Goal: Transaction & Acquisition: Obtain resource

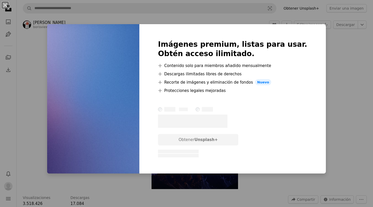
scroll to position [745, 0]
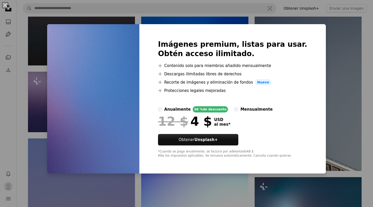
click at [345, 63] on div "An X shape Imágenes premium, listas para usar. Obtén acceso ilimitado. A plus s…" at bounding box center [186, 103] width 373 height 207
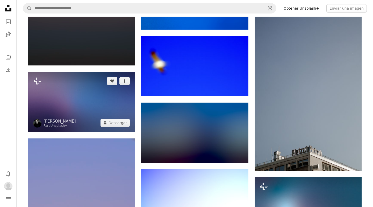
click at [100, 102] on img at bounding box center [81, 102] width 107 height 60
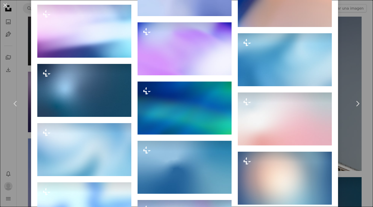
scroll to position [791, 0]
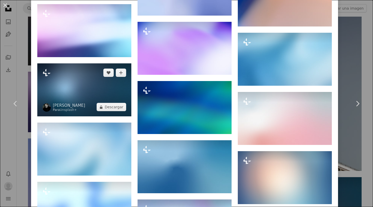
click at [79, 88] on img at bounding box center [84, 89] width 94 height 53
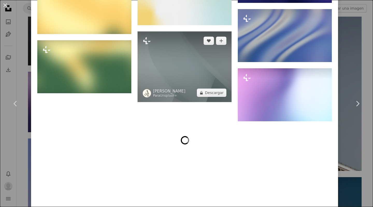
scroll to position [1139, 0]
